Goal: Find specific page/section: Find specific page/section

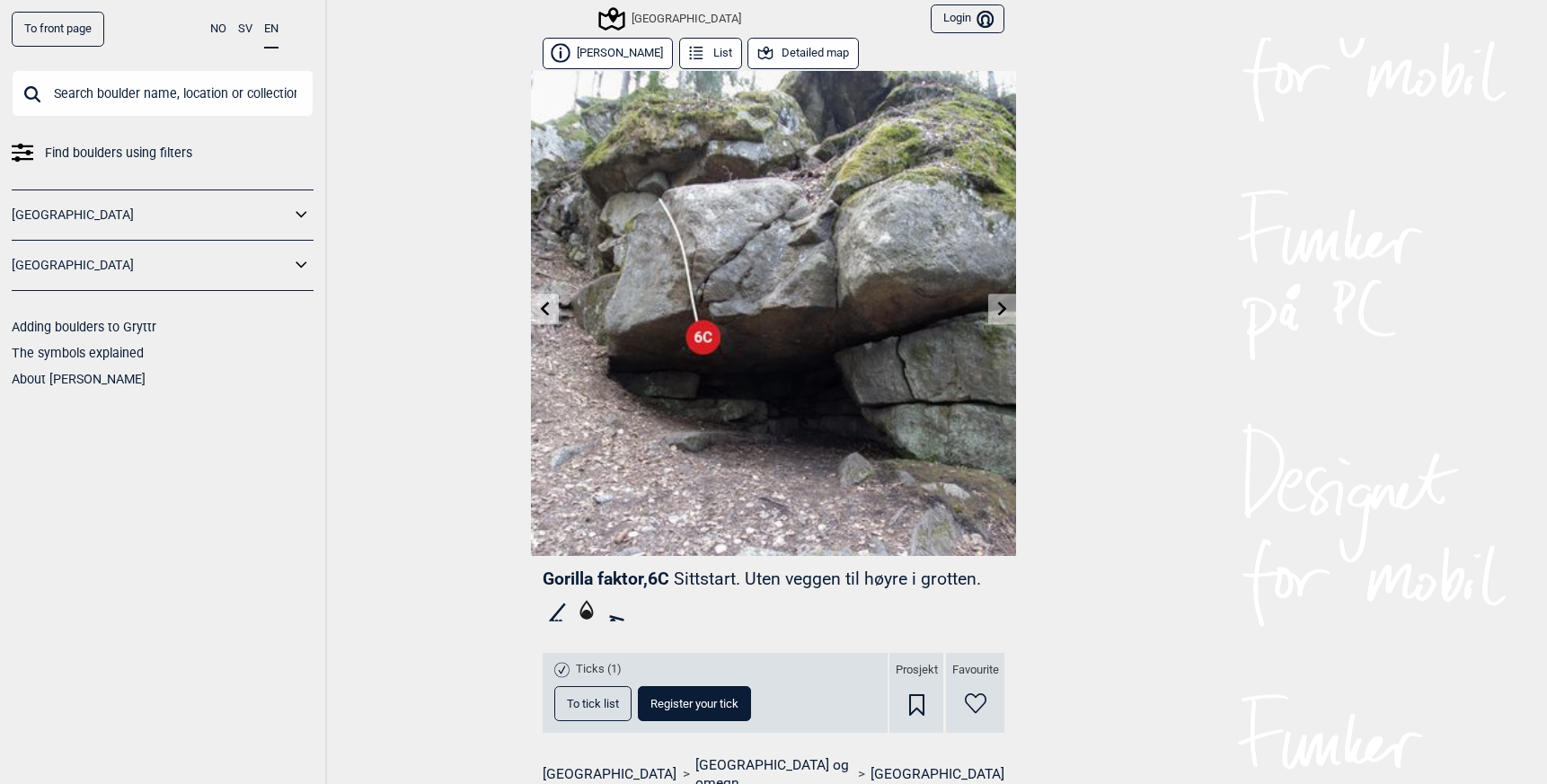
click at [104, 91] on input "text" at bounding box center [163, 93] width 302 height 47
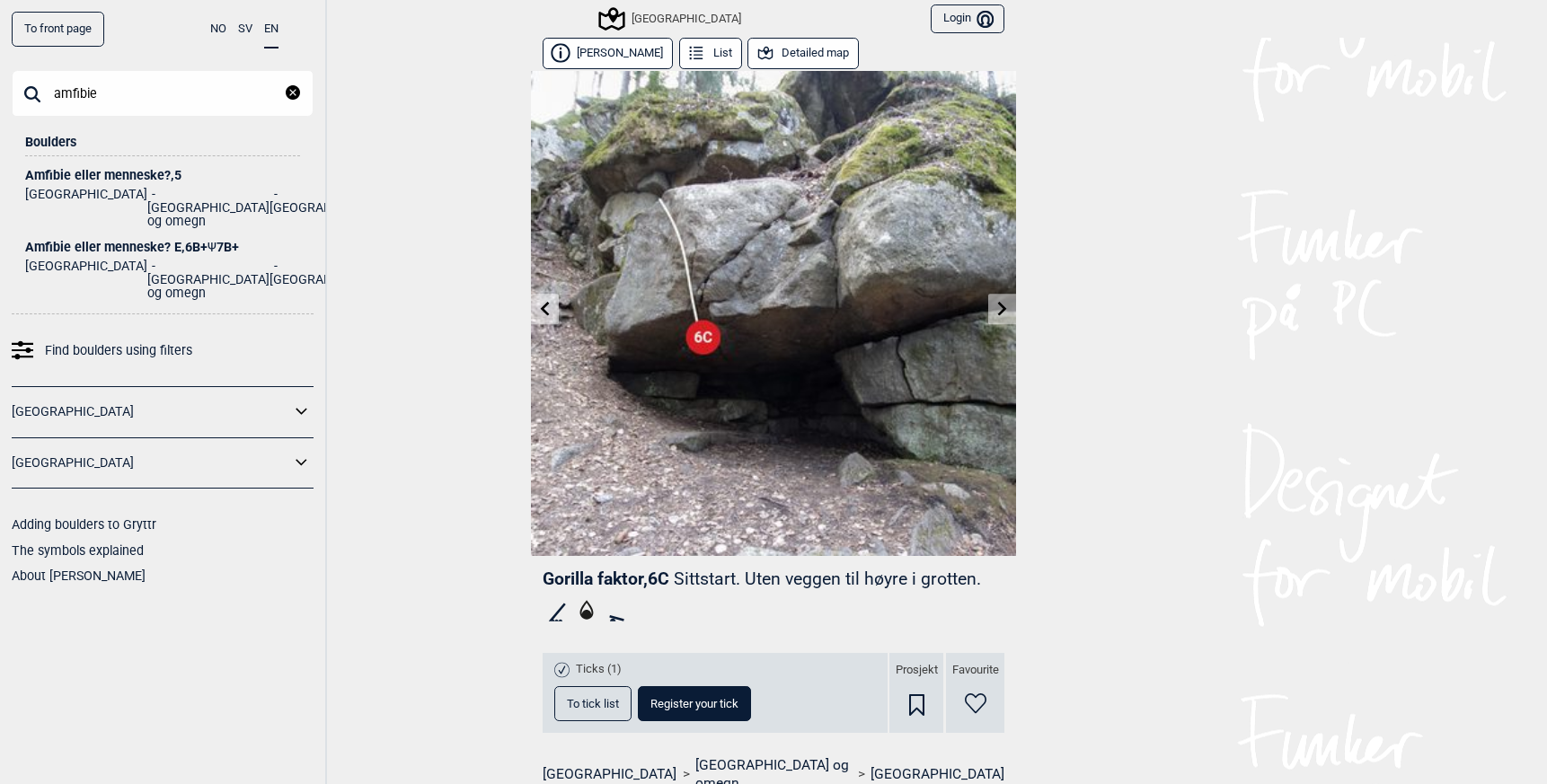
type input "amfibie"
click at [133, 241] on div "Amfibie eller menneske? E , 6B+ Ψ 7B+" at bounding box center [162, 247] width 275 height 13
